Goal: Complete application form

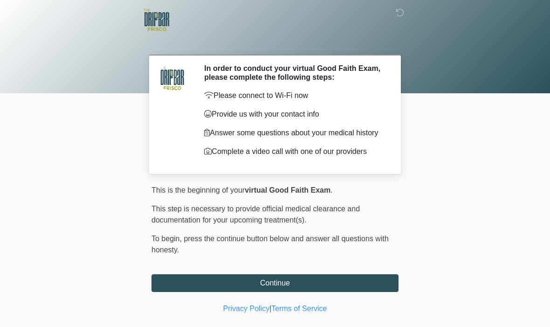
scroll to position [19, 0]
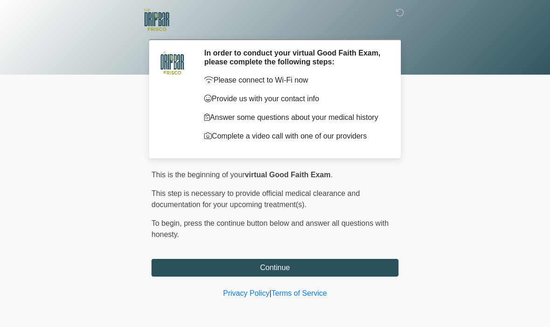
click at [294, 265] on button "Continue" at bounding box center [275, 268] width 247 height 18
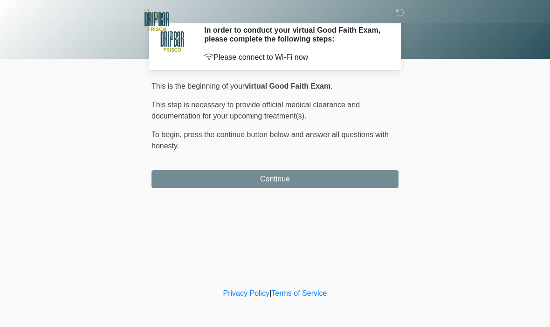
scroll to position [0, 0]
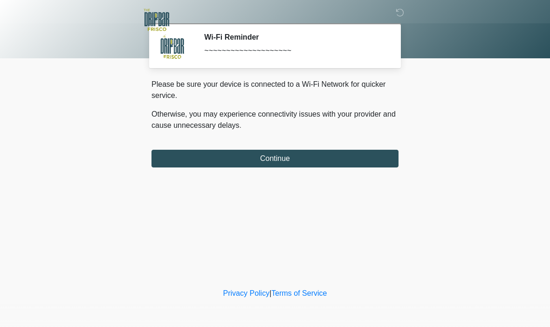
click at [276, 157] on button "Continue" at bounding box center [275, 159] width 247 height 18
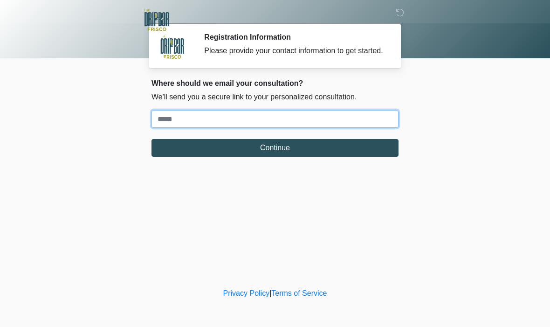
click at [252, 124] on input "Where should we email your treatment plan?" at bounding box center [275, 119] width 247 height 18
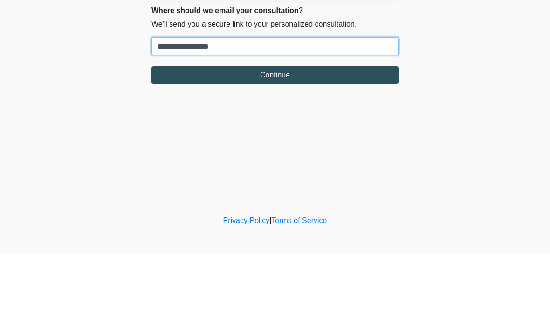
type input "**********"
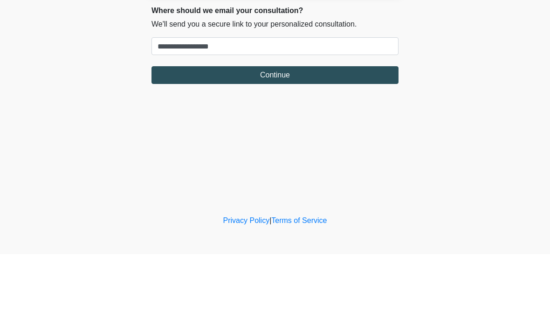
click at [268, 139] on button "Continue" at bounding box center [275, 148] width 247 height 18
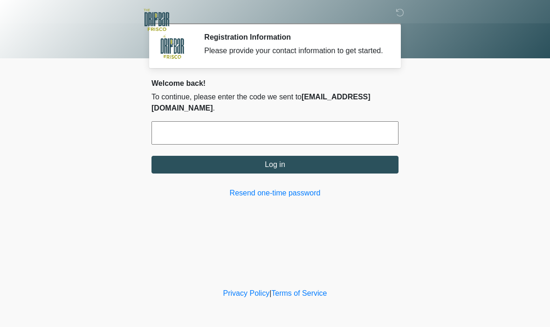
click at [183, 126] on input "text" at bounding box center [275, 132] width 247 height 23
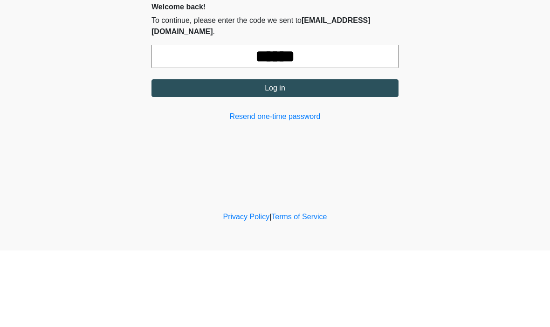
type input "******"
click at [320, 156] on button "Log in" at bounding box center [275, 165] width 247 height 18
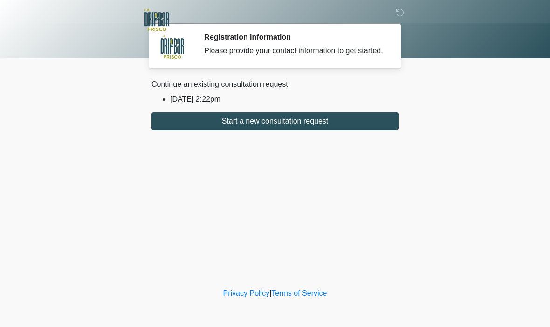
click at [290, 125] on button "Start a new consultation request" at bounding box center [275, 121] width 247 height 18
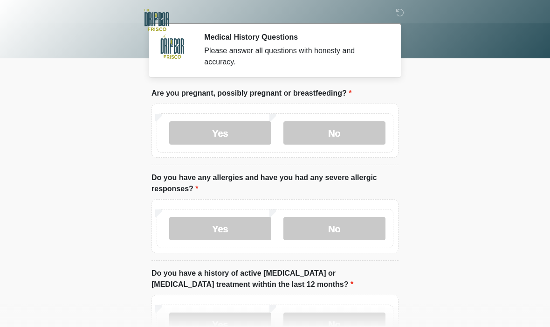
click at [325, 129] on label "No" at bounding box center [334, 132] width 102 height 23
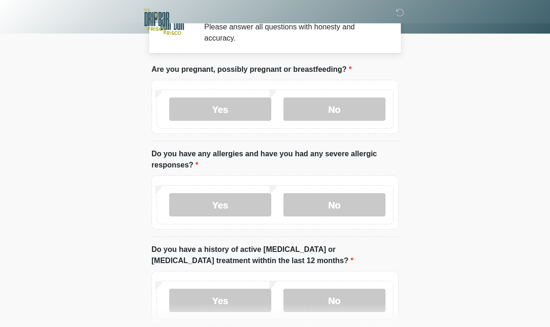
scroll to position [25, 0]
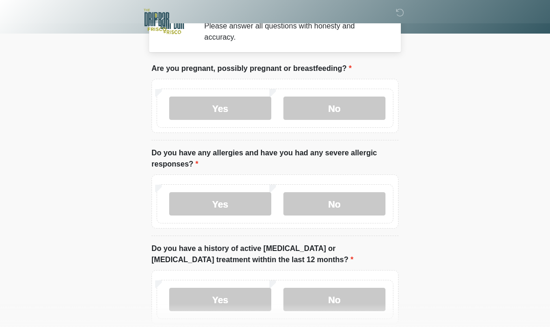
click at [329, 209] on label "No" at bounding box center [334, 203] width 102 height 23
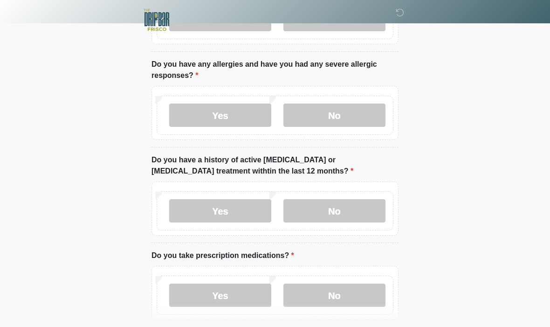
scroll to position [117, 0]
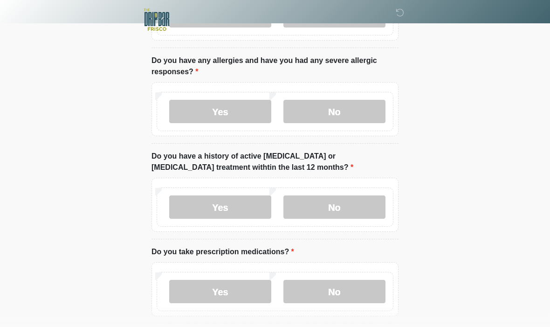
click at [331, 212] on label "No" at bounding box center [334, 207] width 102 height 23
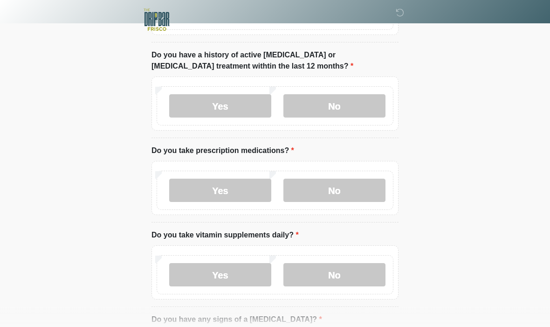
scroll to position [222, 0]
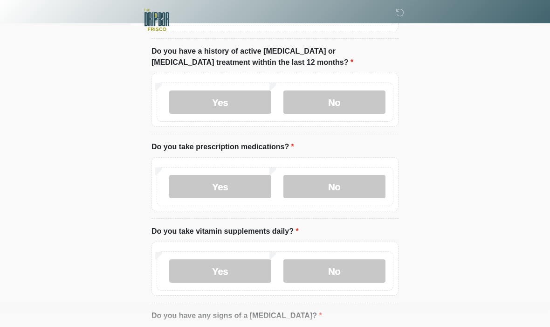
click at [352, 184] on label "No" at bounding box center [334, 186] width 102 height 23
click at [334, 269] on label "No" at bounding box center [334, 270] width 102 height 23
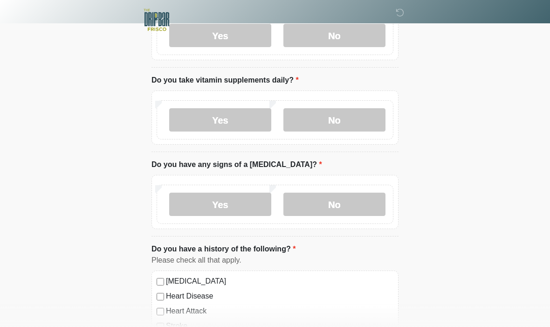
scroll to position [373, 0]
click at [338, 199] on label "No" at bounding box center [334, 203] width 102 height 23
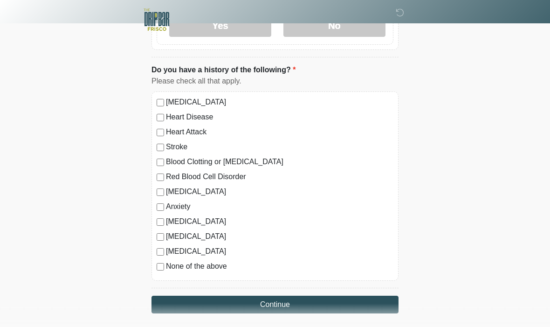
scroll to position [552, 0]
click at [299, 297] on button "Continue" at bounding box center [275, 304] width 247 height 18
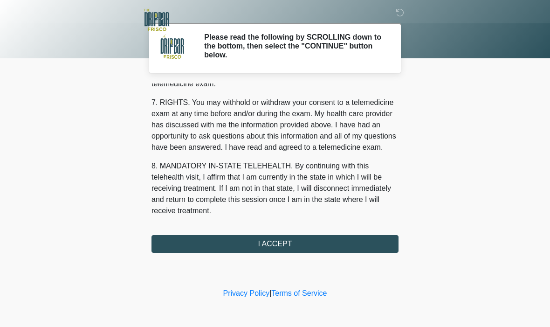
scroll to position [400, 0]
click at [290, 242] on button "I ACCEPT" at bounding box center [275, 244] width 247 height 18
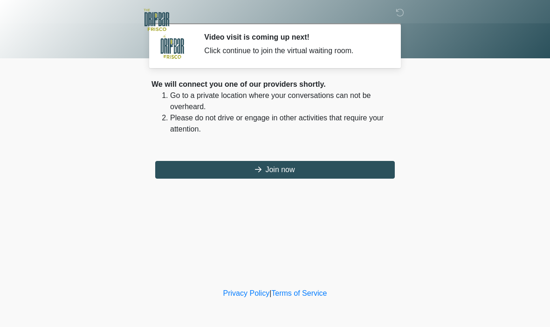
click at [286, 163] on button "Join now" at bounding box center [275, 170] width 240 height 18
